Goal: Use online tool/utility

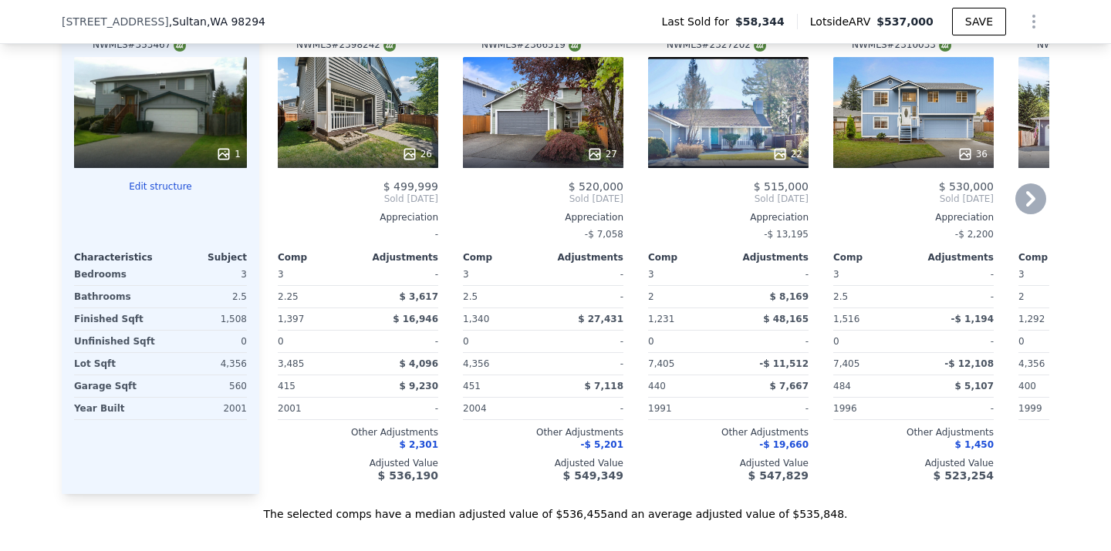
scroll to position [1464, 0]
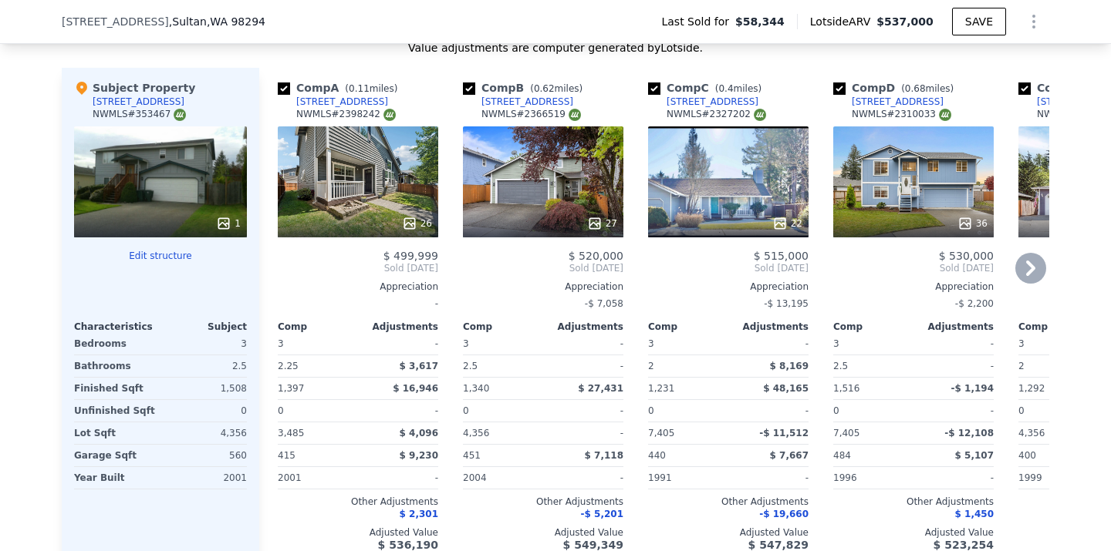
click at [379, 205] on div "26" at bounding box center [358, 181] width 160 height 111
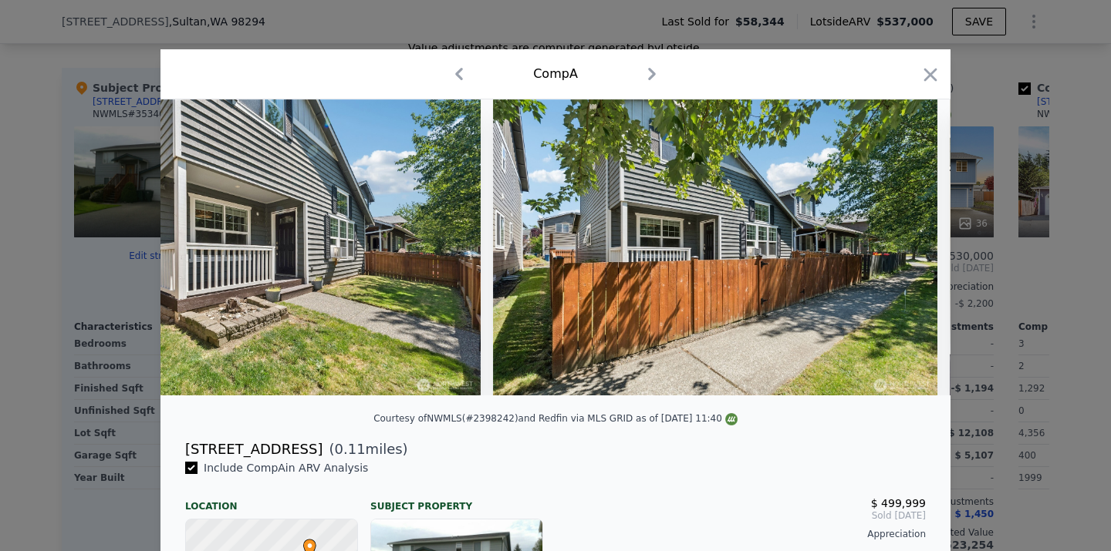
scroll to position [0, 151]
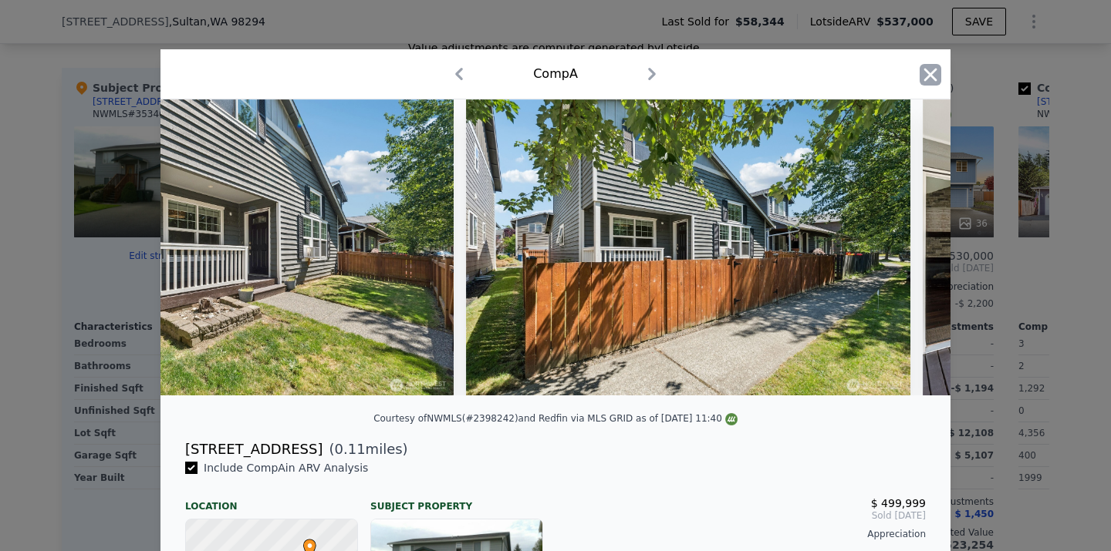
click at [927, 76] on icon "button" at bounding box center [930, 75] width 22 height 22
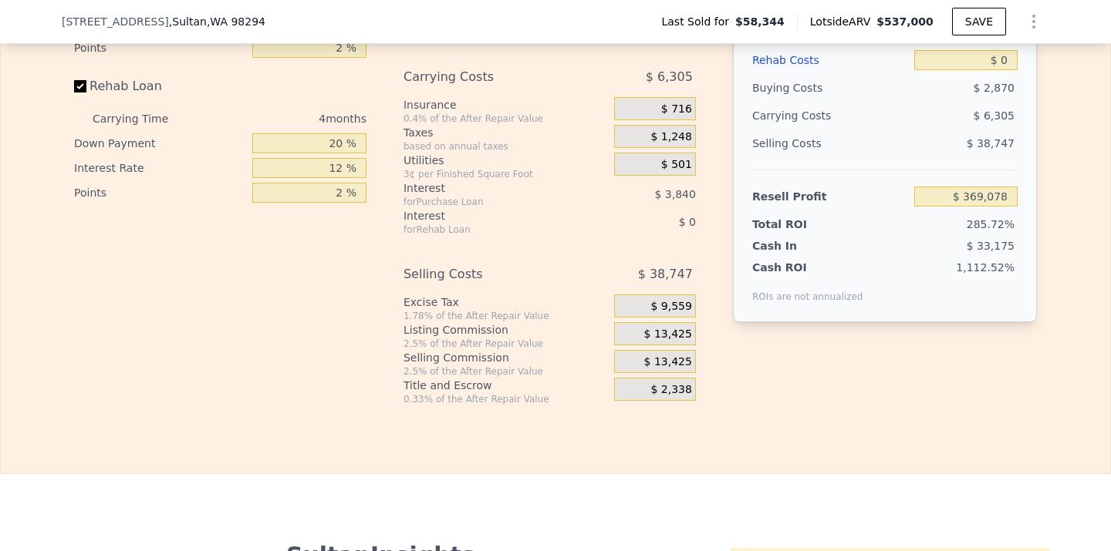
scroll to position [2076, 0]
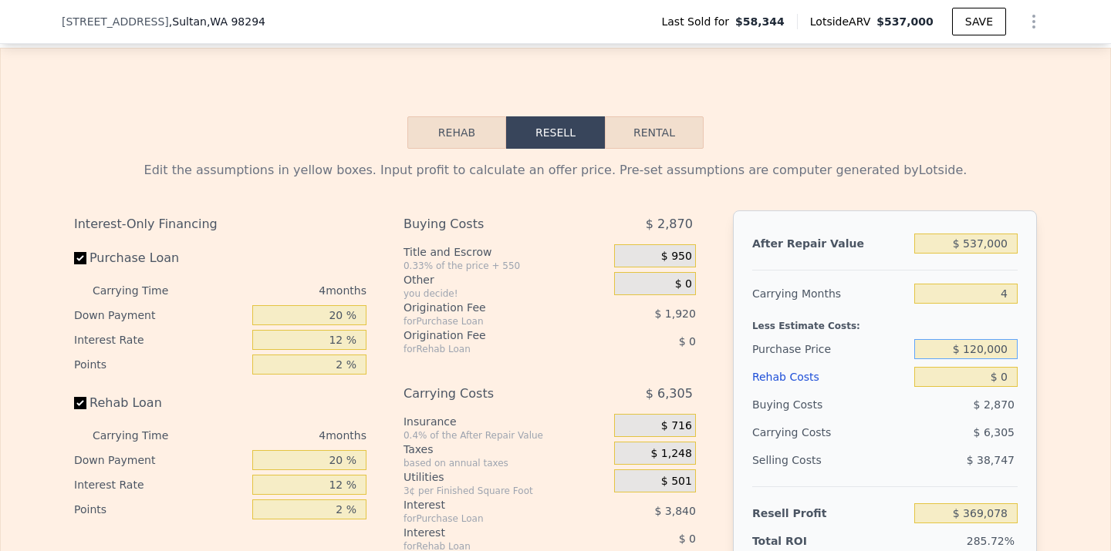
click at [981, 343] on input "$ 120,000" at bounding box center [965, 349] width 103 height 20
type input "$ 320,000"
click at [1009, 383] on input "$ 0" at bounding box center [965, 377] width 103 height 20
type input "$ 158,812"
type input "$ 05"
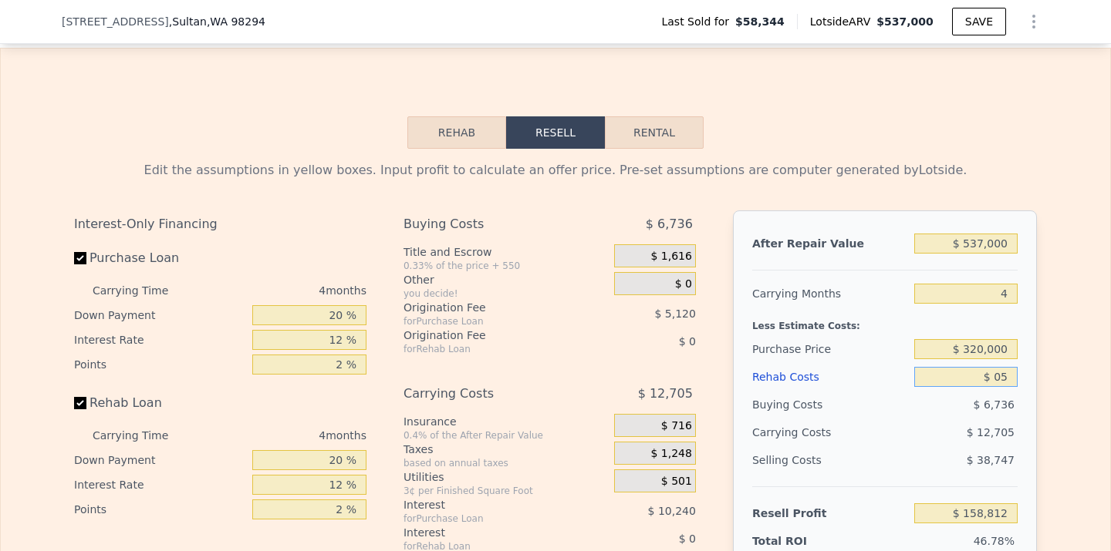
type input "$ 158,807"
type input "$ 0"
type input "$ 158,812"
type input "$ 0"
type input "$ 158,812"
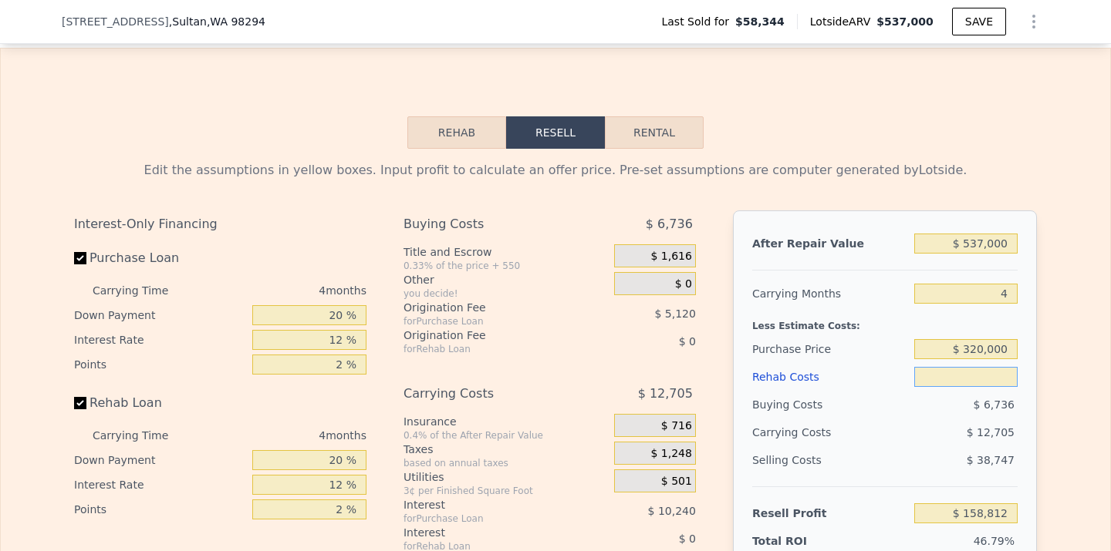
type input "$ 5"
type input "$ 158,807"
type input "$ 50"
type input "$ 158,761"
type input "$ 500"
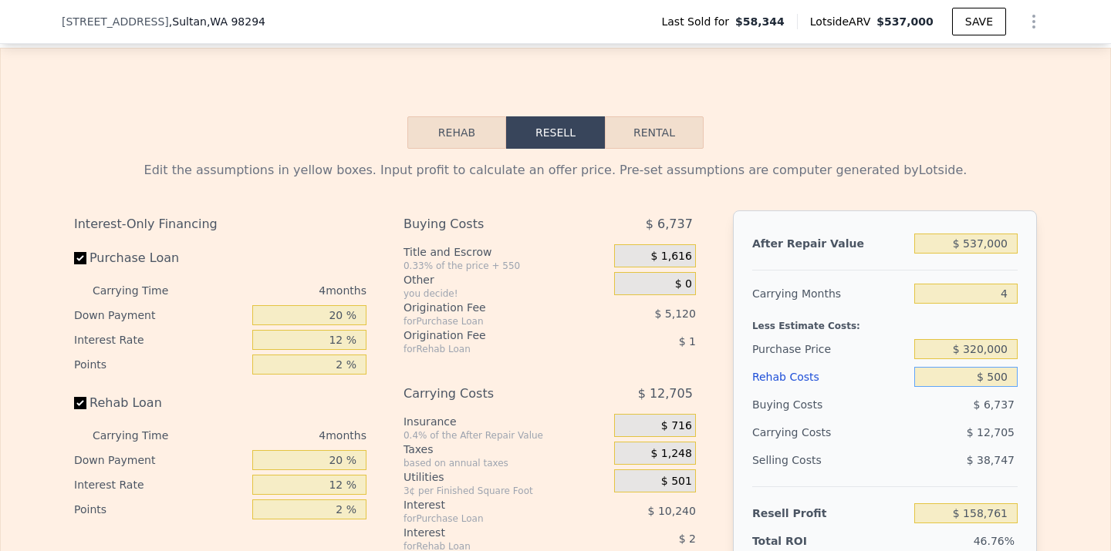
type input "$ 158,288"
type input "$ 5,000"
type input "$ 153,572"
type input "$ 50,000"
type input "$ 106,412"
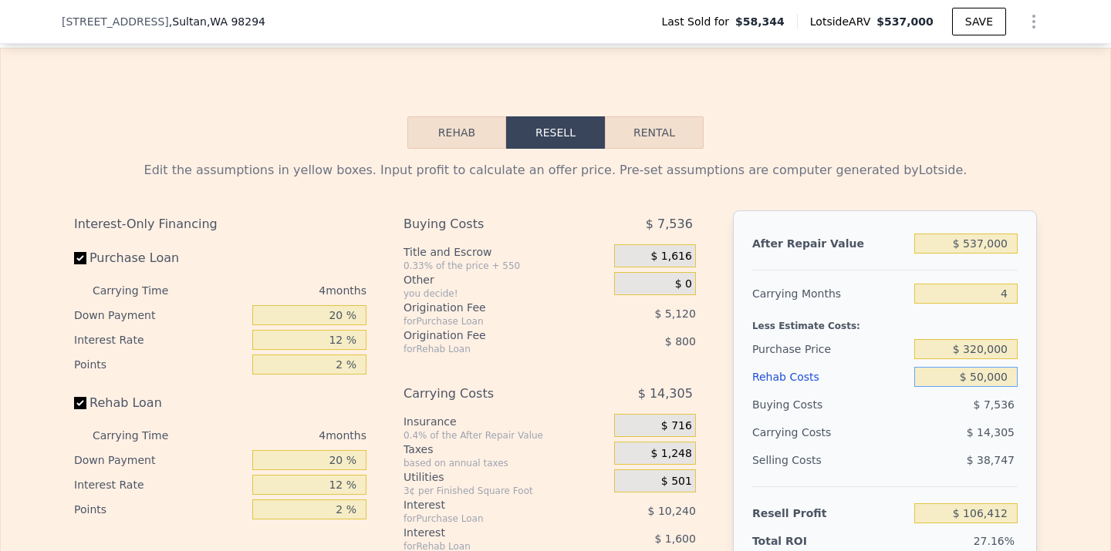
scroll to position [2147, 0]
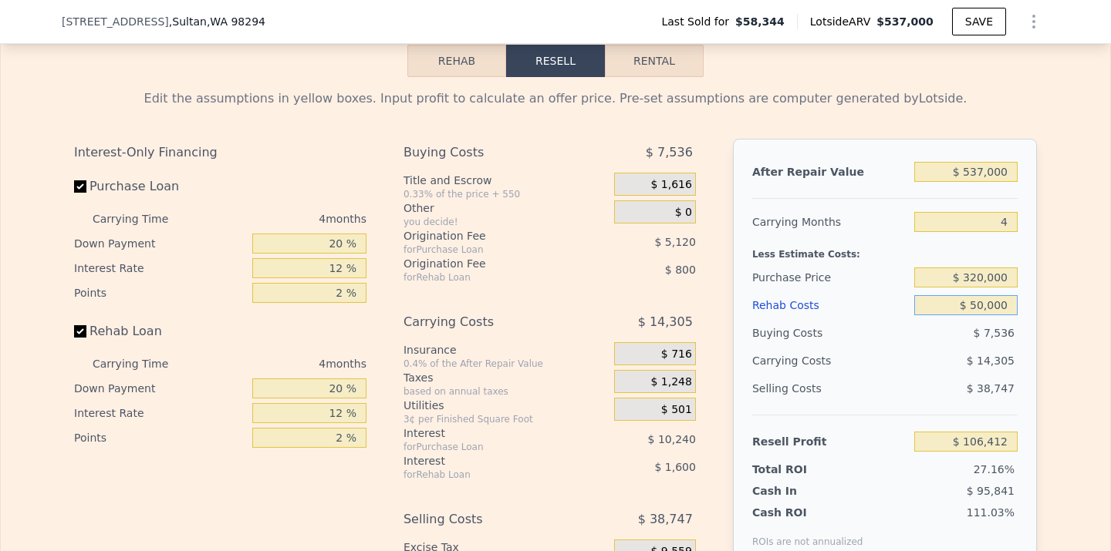
type input "$ 50,000"
click at [1064, 420] on div "Edit the assumptions in yellow boxes. Input profit to calculate an offer price.…" at bounding box center [555, 364] width 1109 height 574
